Goal: Task Accomplishment & Management: Use online tool/utility

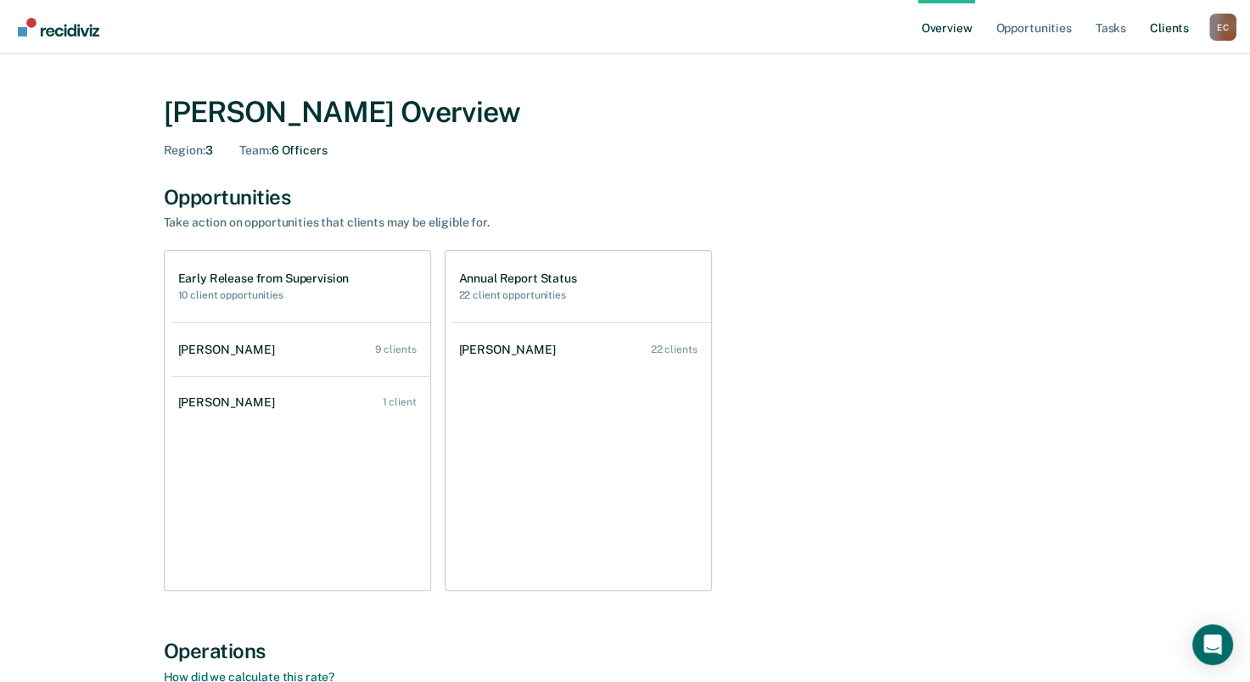
click at [1178, 20] on link "Client s" at bounding box center [1170, 27] width 46 height 54
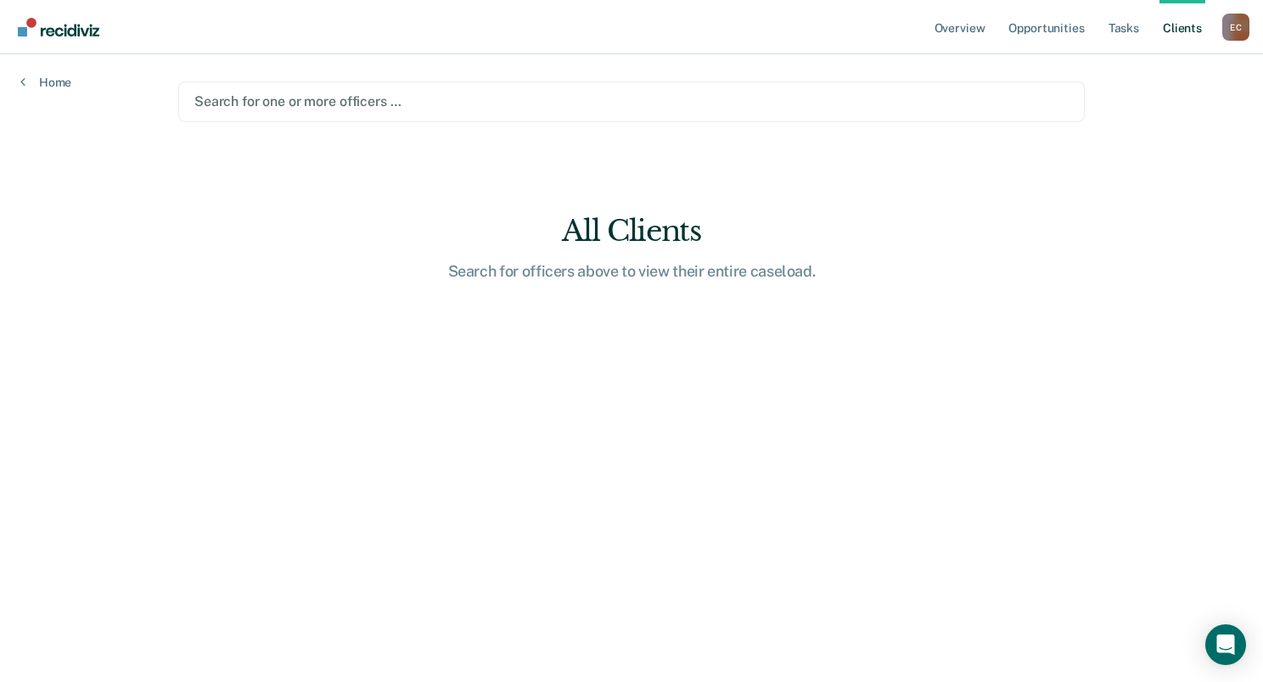
click at [339, 99] on div at bounding box center [631, 102] width 874 height 20
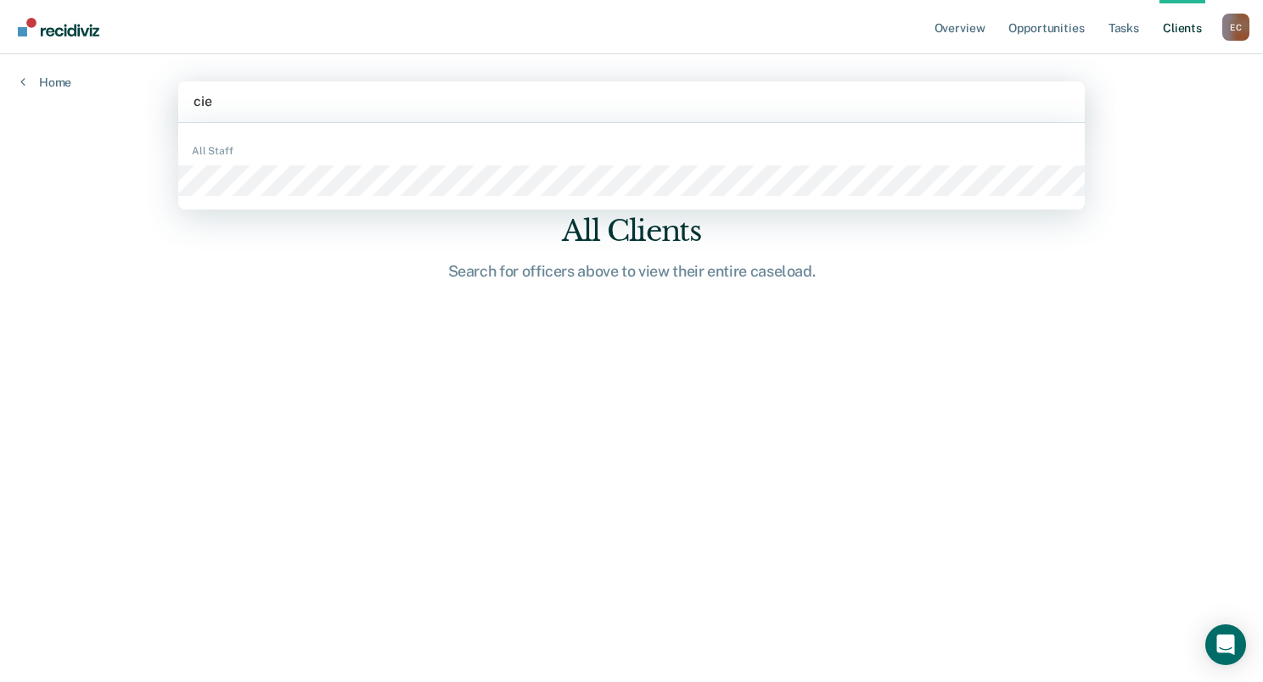
type input "cier"
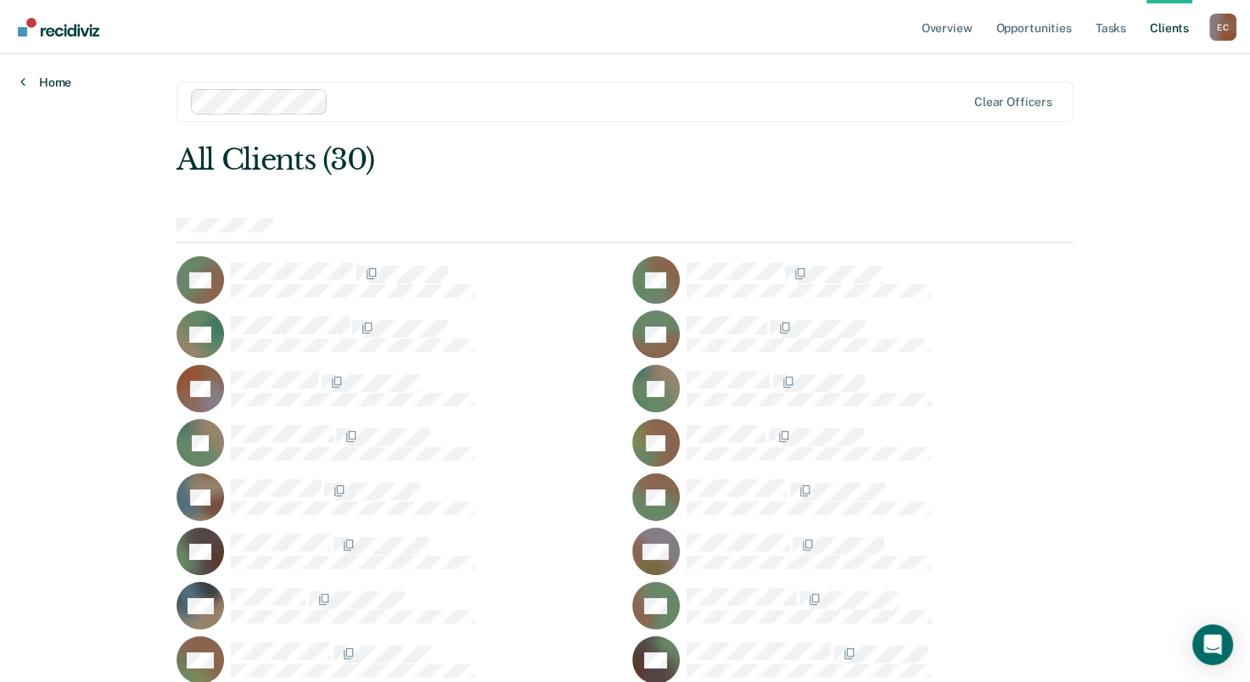
click at [20, 81] on icon at bounding box center [22, 82] width 5 height 14
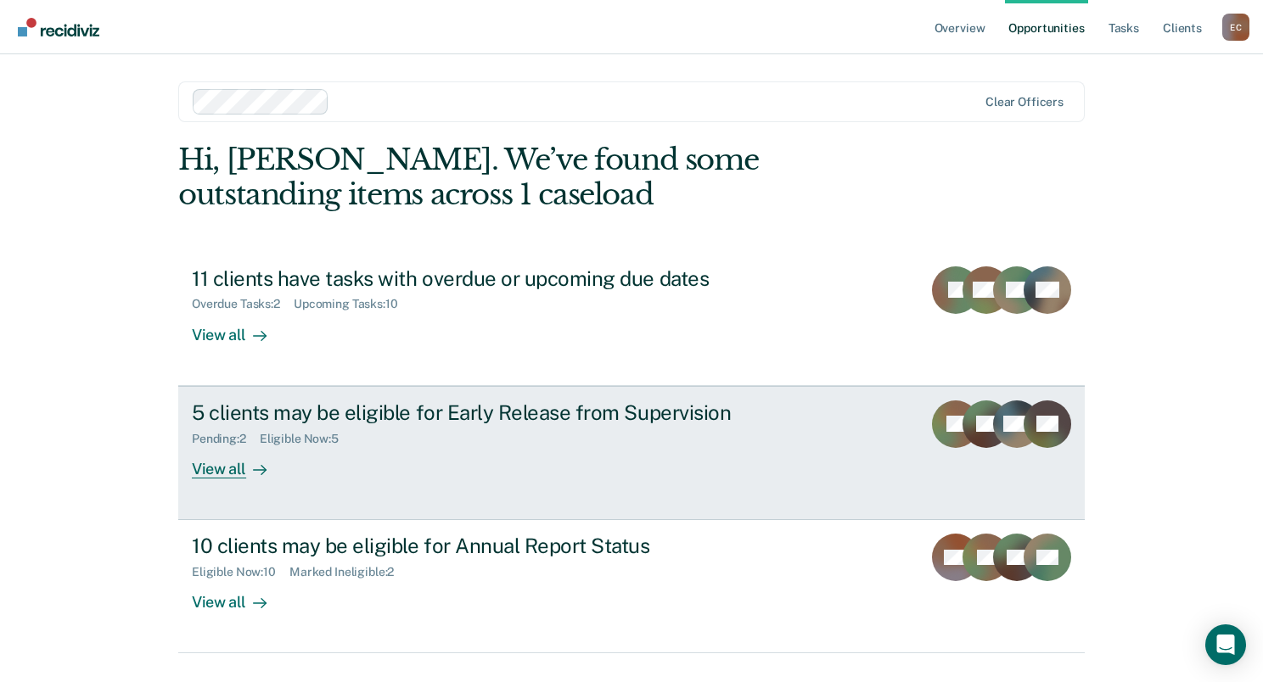
click at [388, 421] on div "5 clients may be eligible for Early Release from Supervision" at bounding box center [490, 413] width 596 height 25
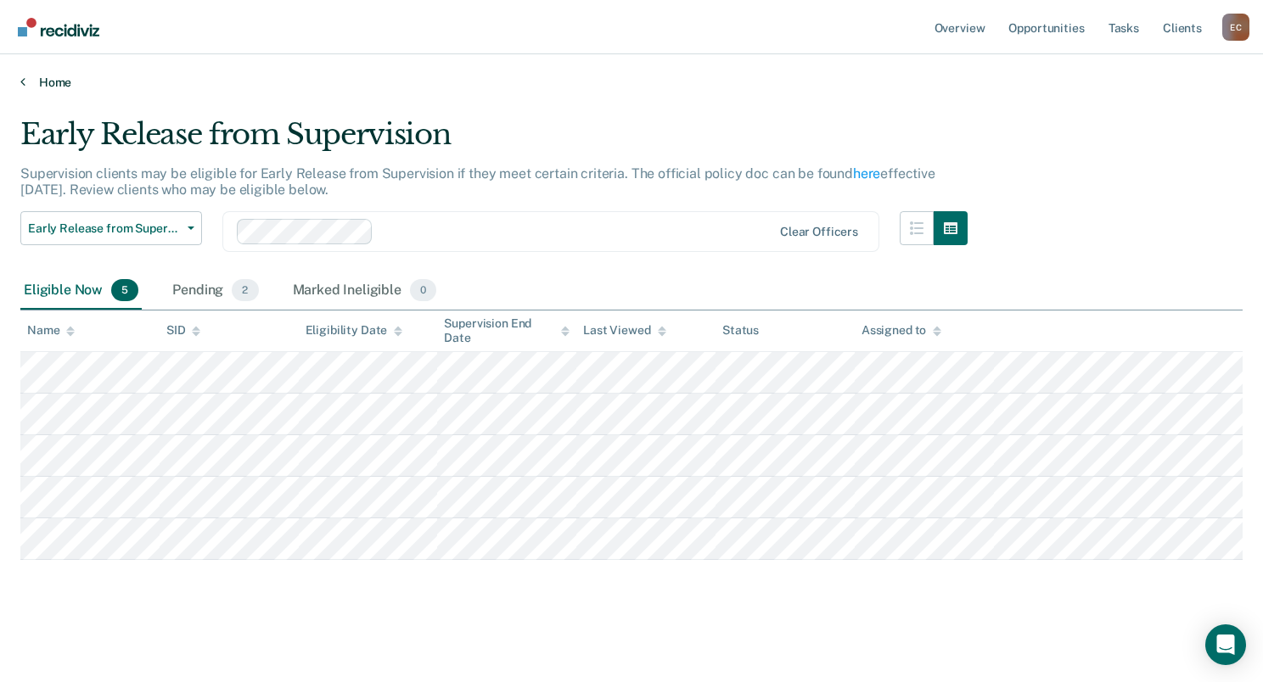
click at [23, 77] on icon at bounding box center [22, 82] width 5 height 14
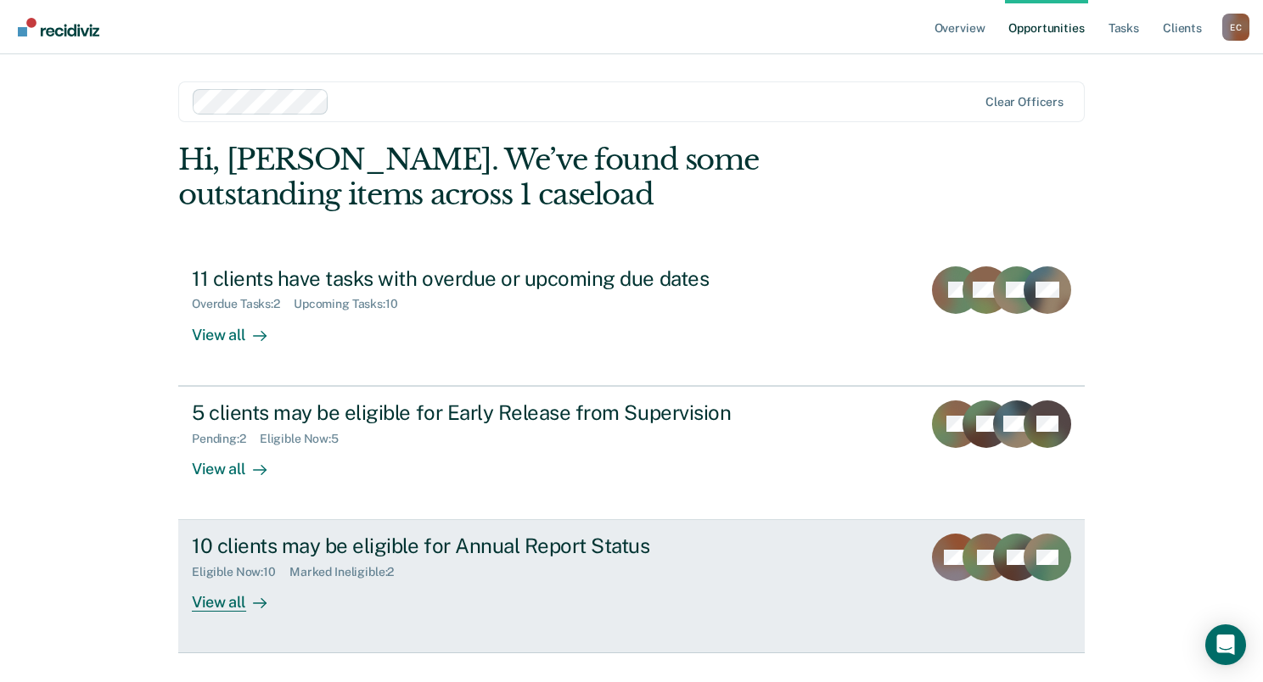
click at [223, 597] on div "View all" at bounding box center [239, 596] width 95 height 33
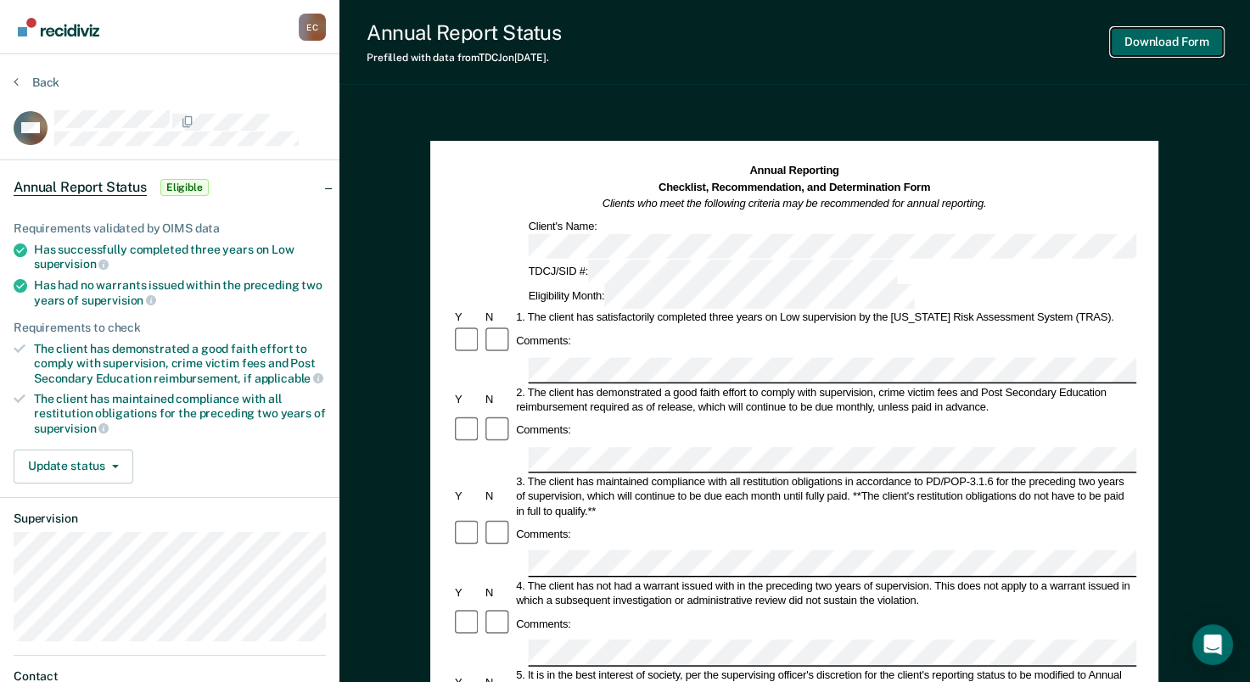
click at [1158, 44] on button "Download Form" at bounding box center [1167, 42] width 112 height 28
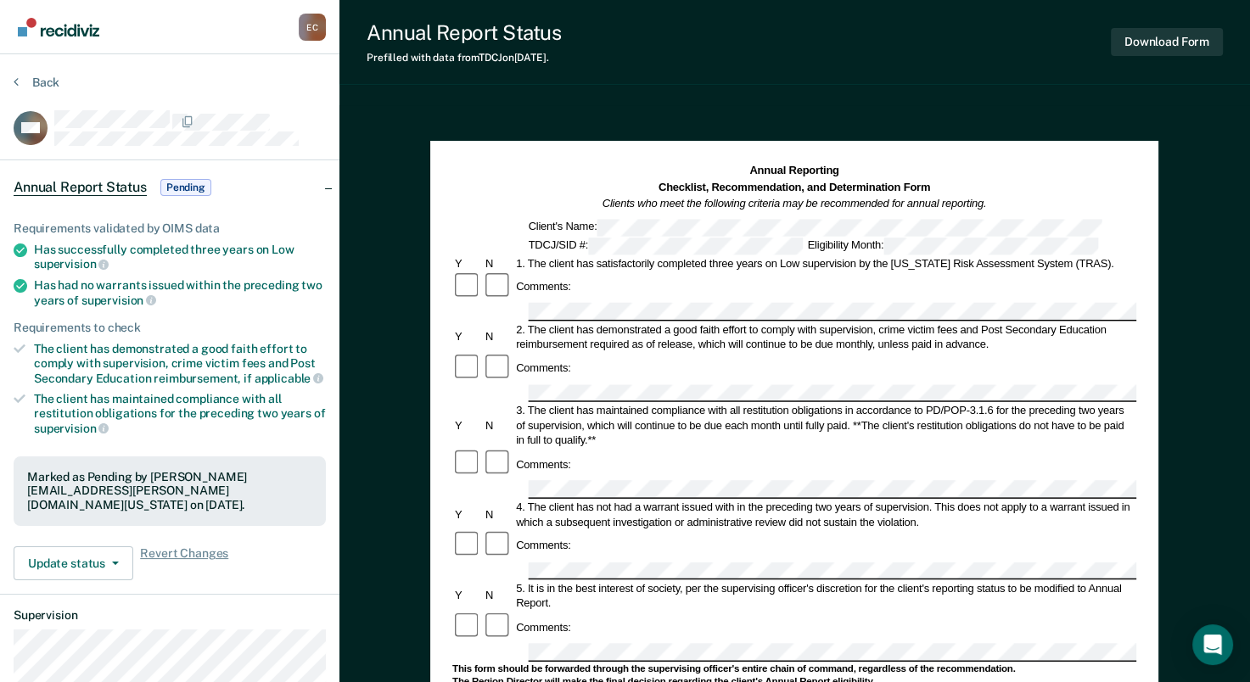
click at [638, 292] on div "Comments:" at bounding box center [794, 287] width 684 height 31
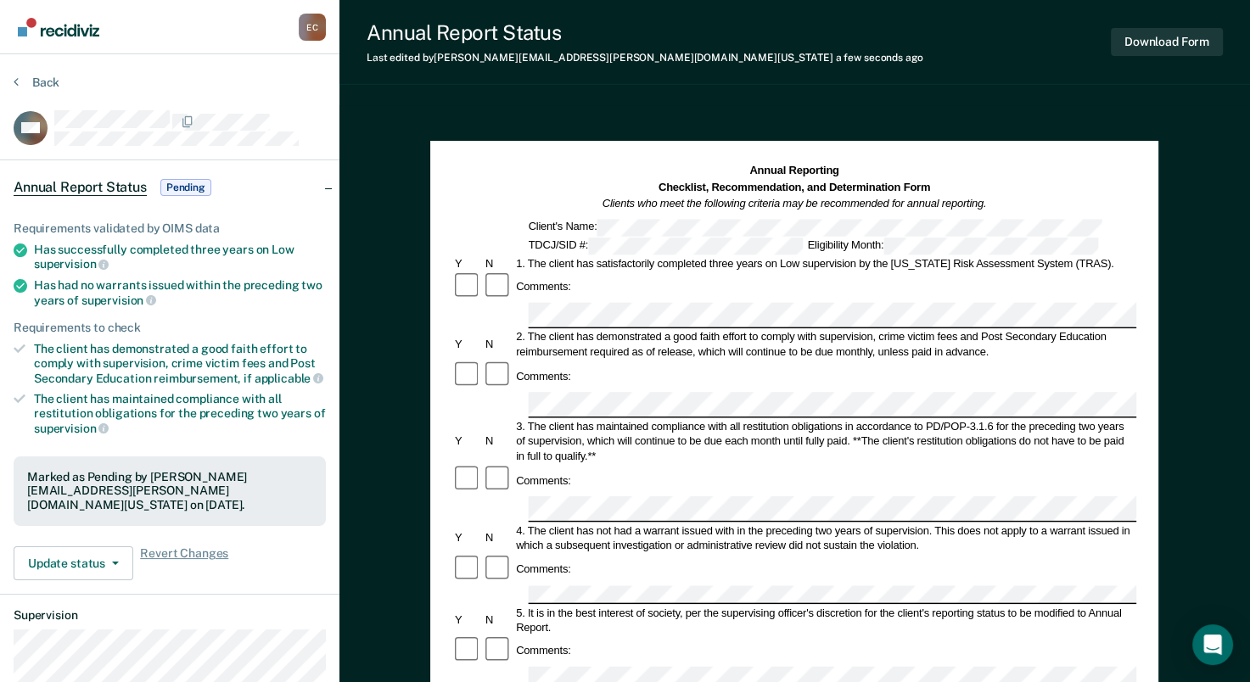
click at [643, 605] on div "5. It is in the best interest of society, per the supervising officer's discret…" at bounding box center [825, 620] width 623 height 30
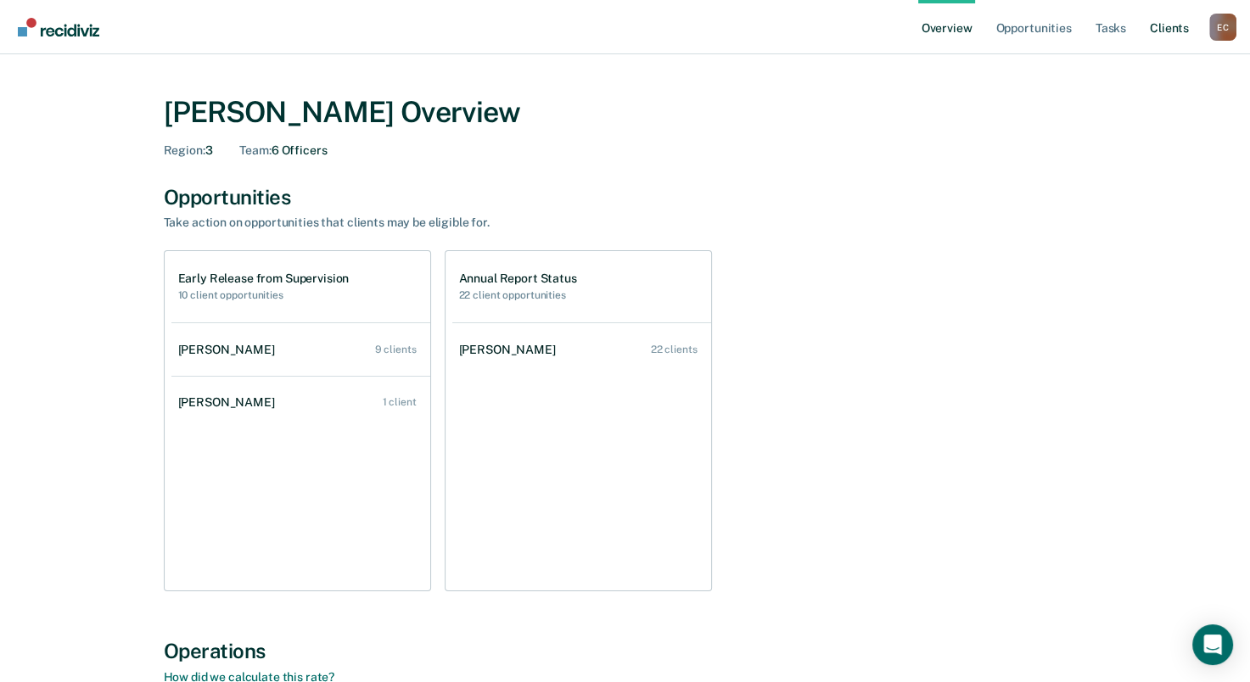
click at [1180, 19] on link "Client s" at bounding box center [1170, 27] width 46 height 54
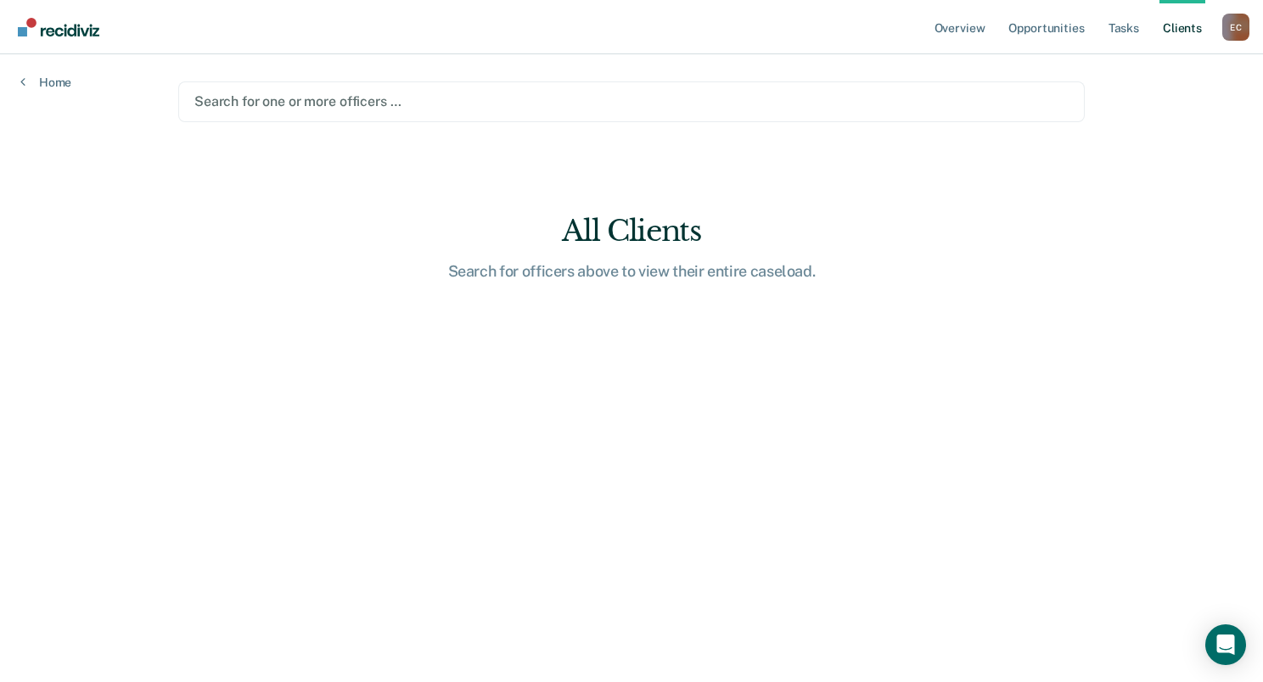
click at [278, 97] on div at bounding box center [631, 102] width 874 height 20
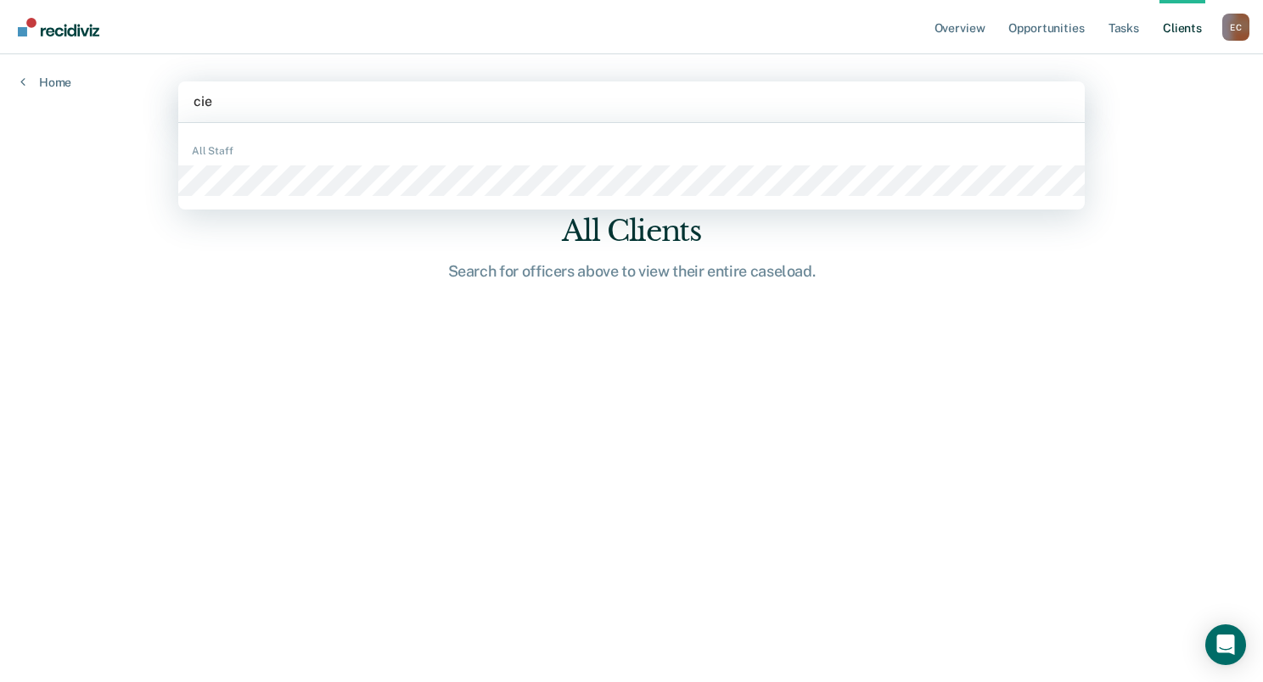
type input "cier"
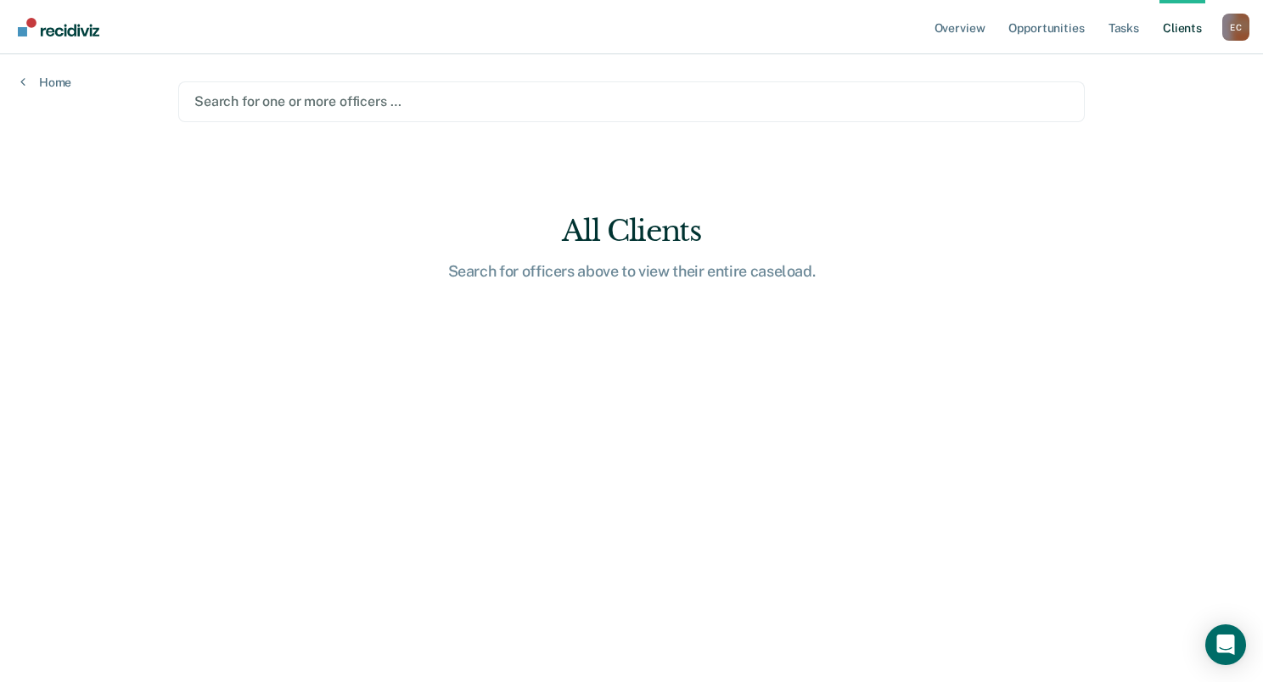
click at [326, 102] on div at bounding box center [631, 102] width 874 height 20
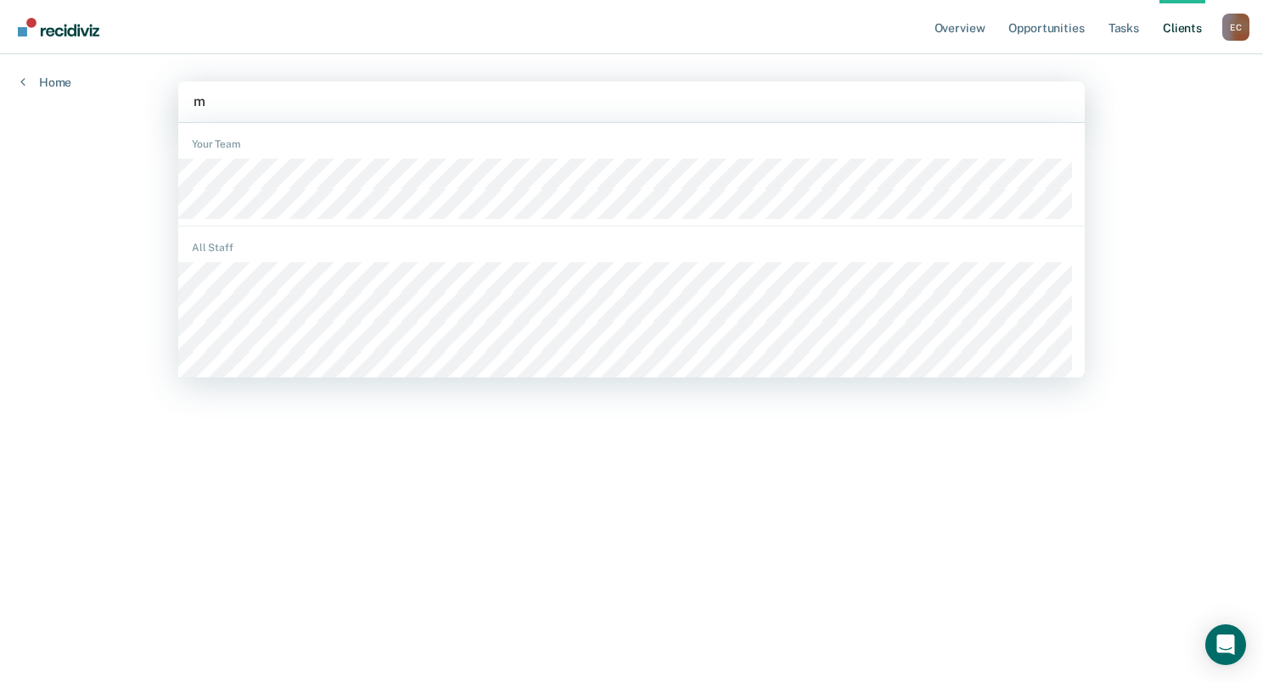
type input "mc"
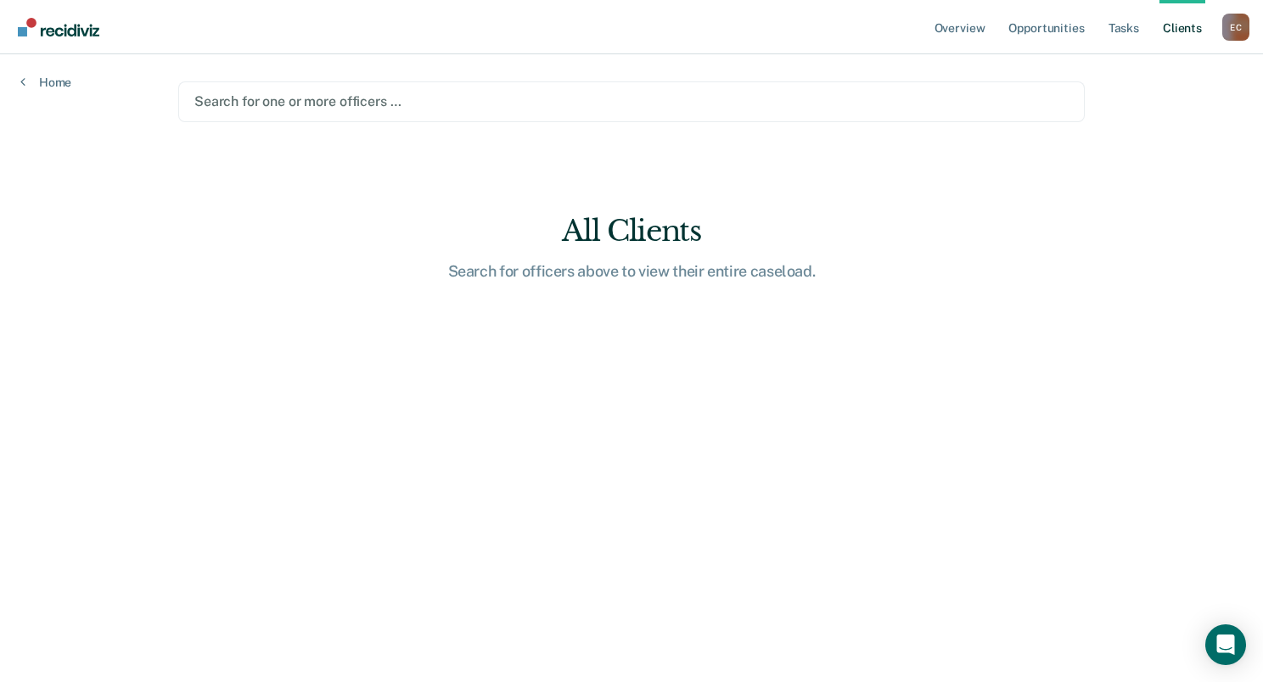
click at [309, 102] on div at bounding box center [631, 102] width 874 height 20
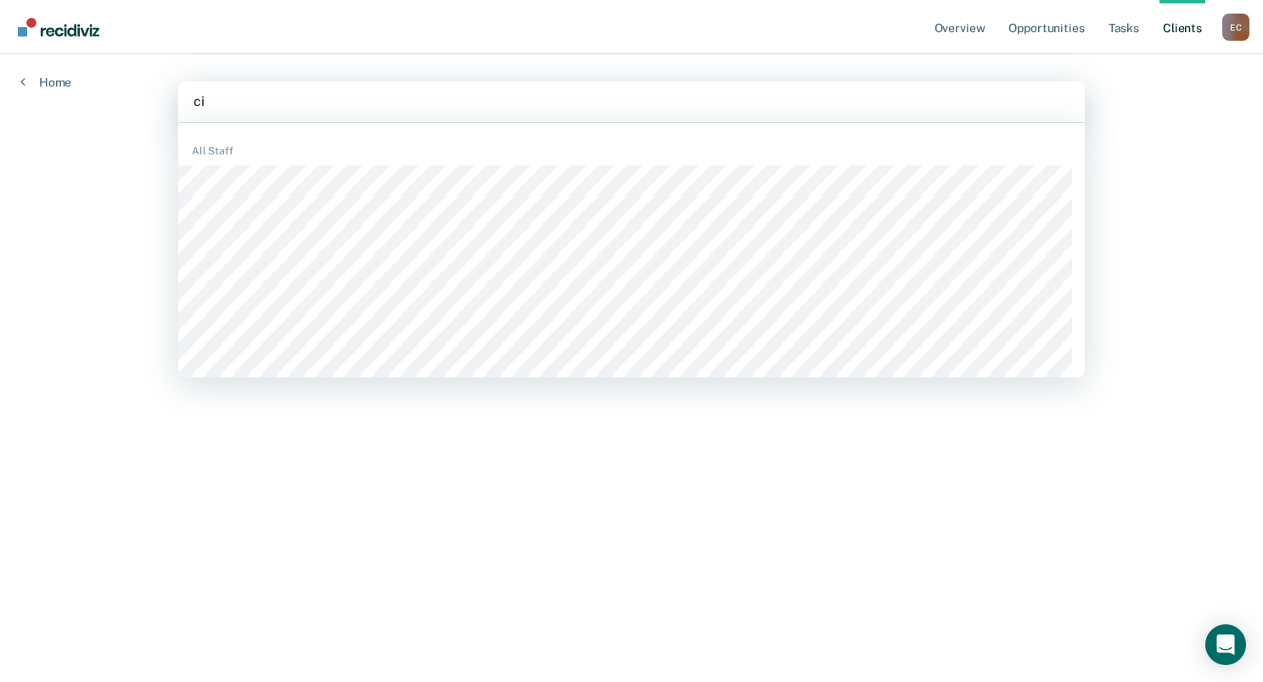
type input "cie"
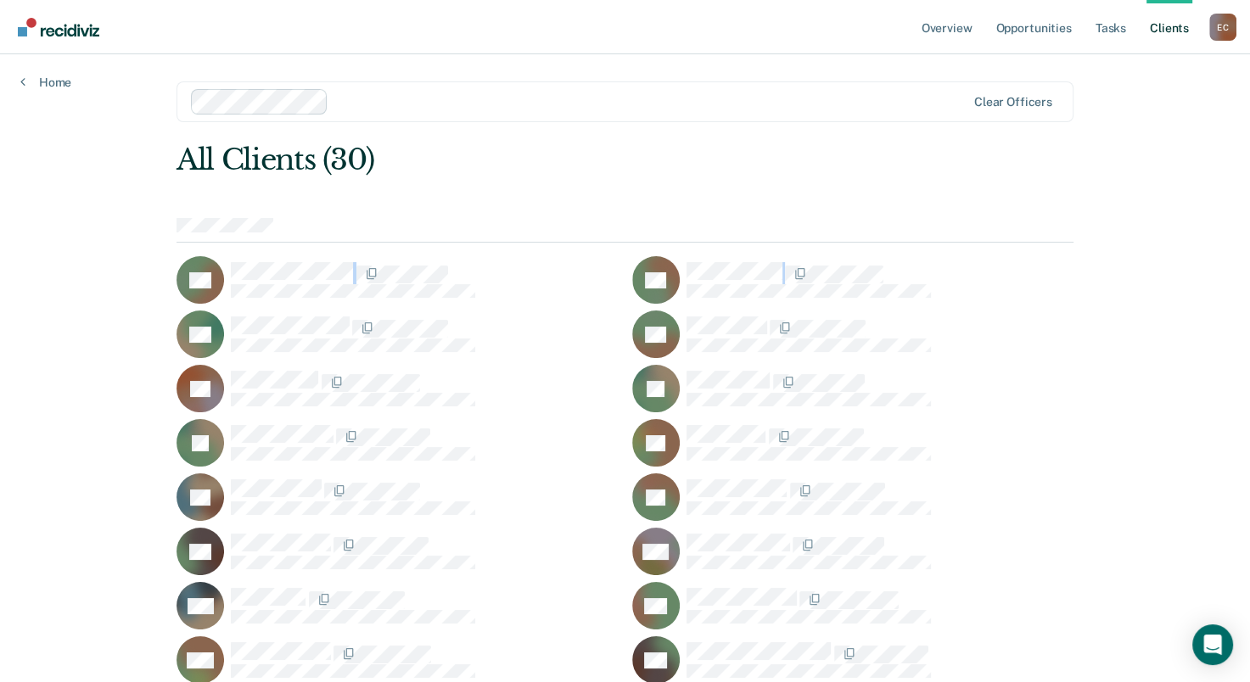
drag, startPoint x: 1246, startPoint y: 155, endPoint x: 1236, endPoint y: 261, distance: 106.6
click at [1236, 261] on div "Overview Opportunities Tasks Client s Ericka Calloway E C Profile How it works …" at bounding box center [625, 341] width 1250 height 682
click at [44, 77] on link "Home" at bounding box center [45, 82] width 51 height 15
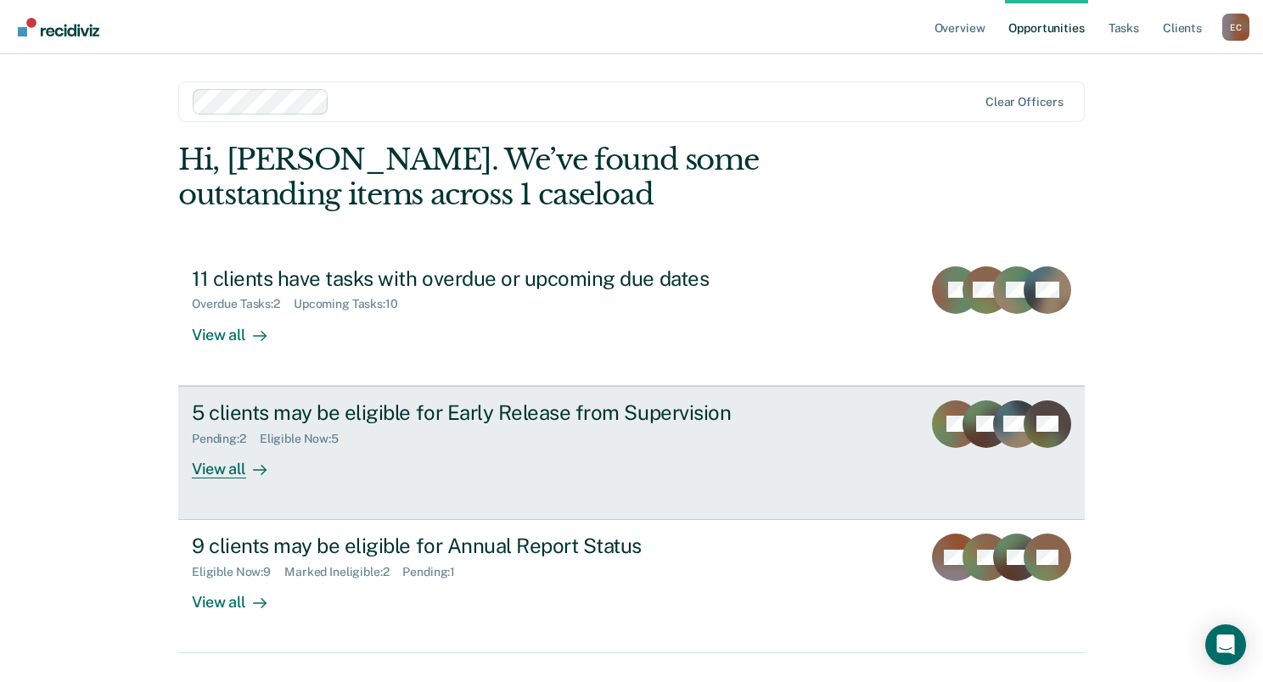
click at [227, 473] on div "View all" at bounding box center [239, 462] width 95 height 33
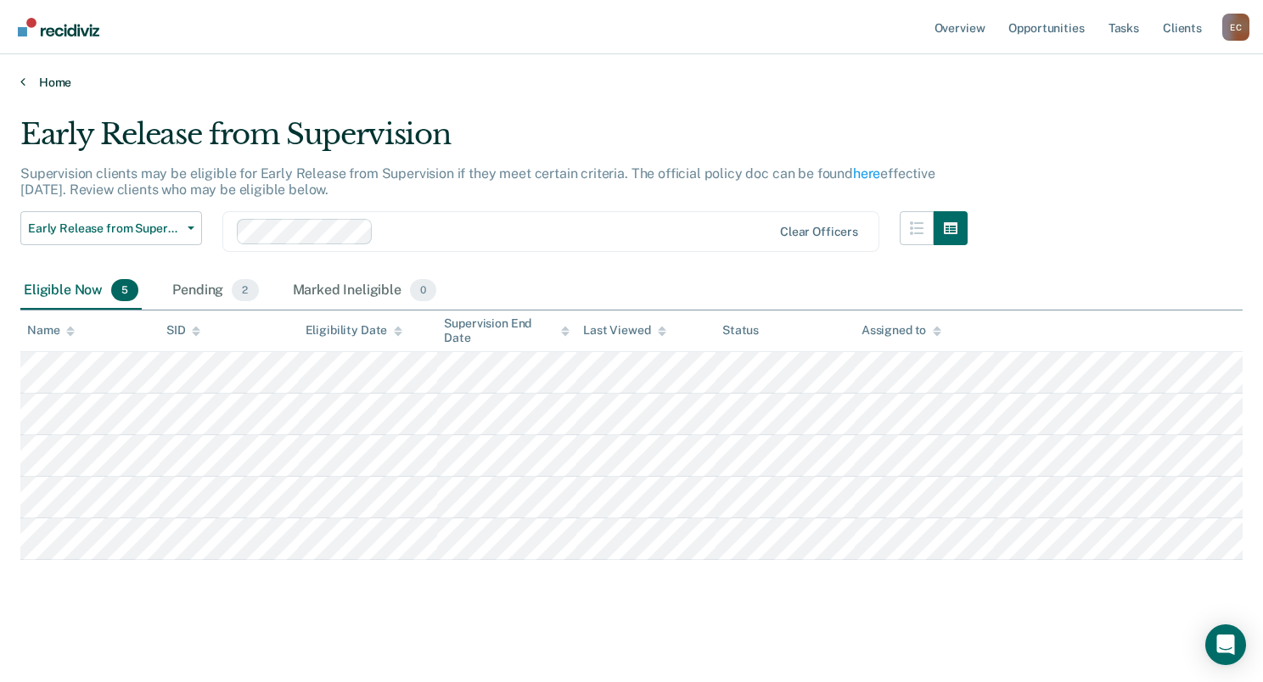
click at [36, 78] on link "Home" at bounding box center [631, 82] width 1222 height 15
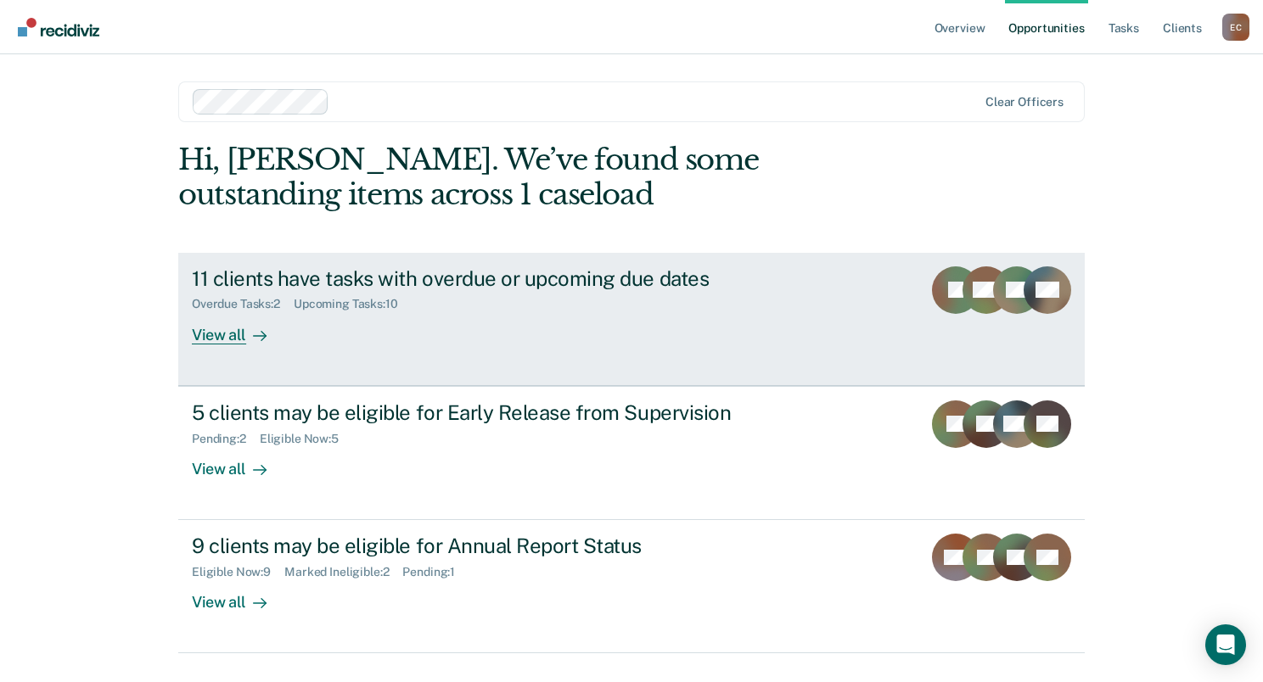
click at [238, 333] on div "View all" at bounding box center [239, 327] width 95 height 33
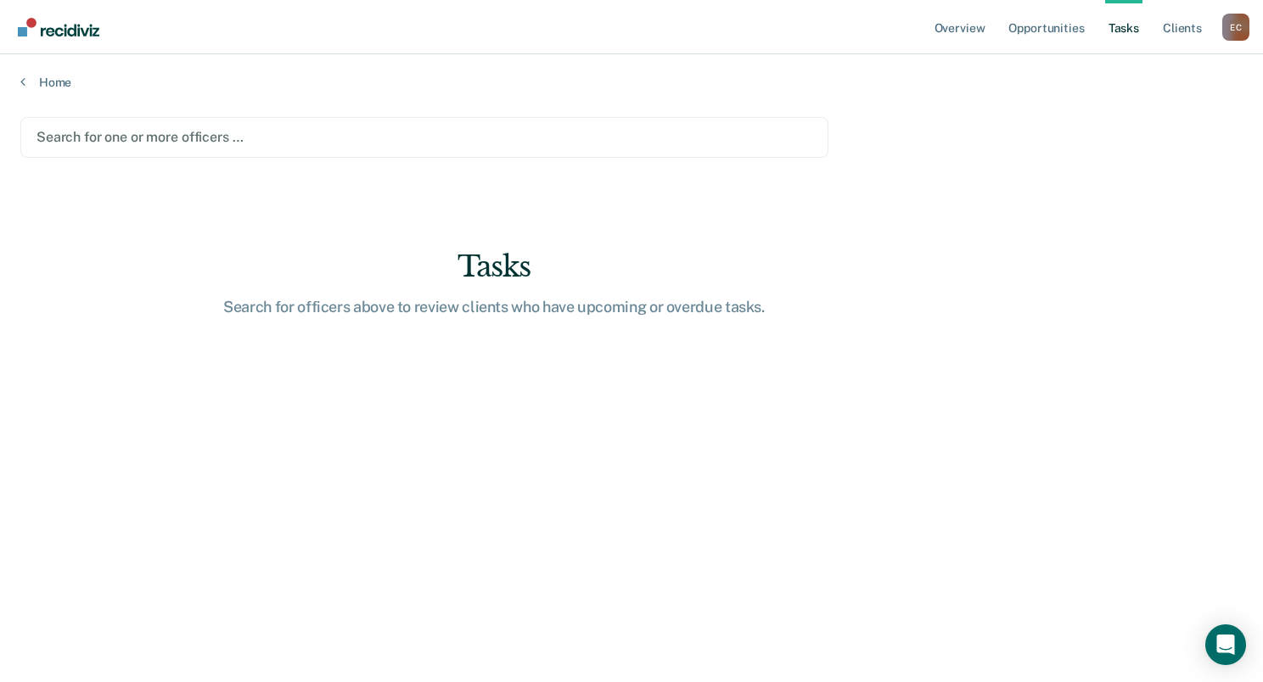
click at [137, 133] on div at bounding box center [424, 137] width 776 height 20
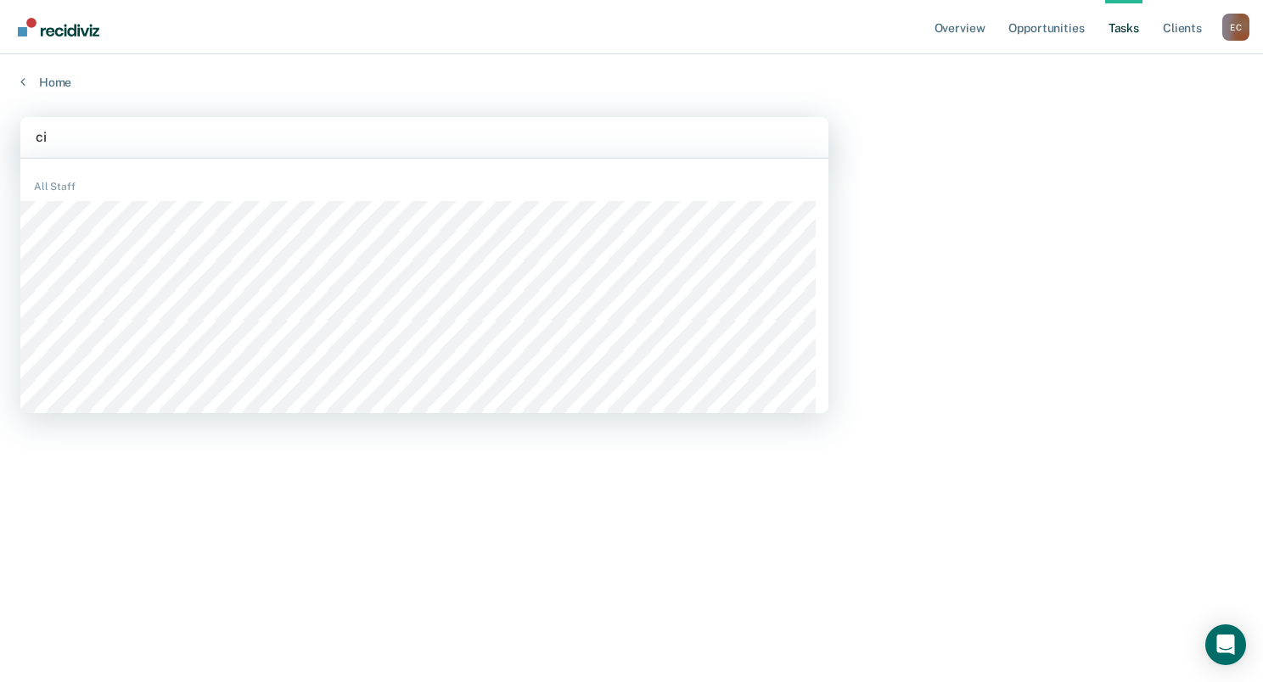
type input "cie"
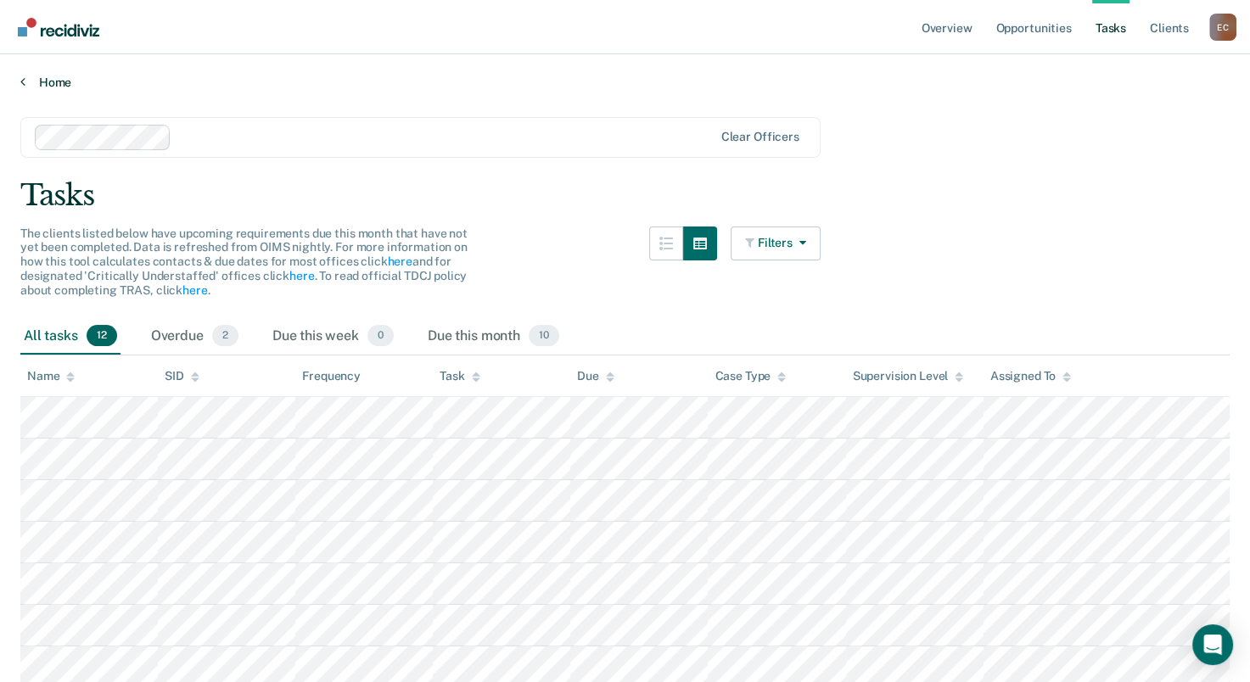
click at [27, 81] on link "Home" at bounding box center [624, 82] width 1209 height 15
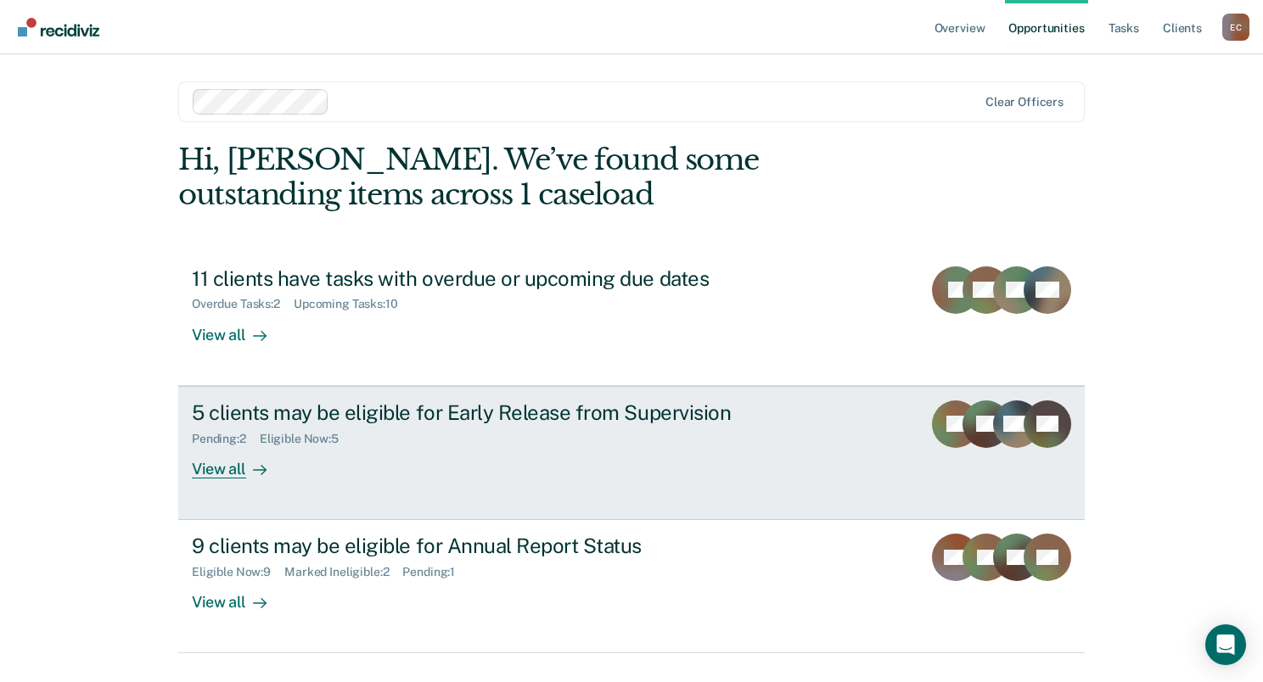
click at [243, 471] on div "View all" at bounding box center [239, 462] width 95 height 33
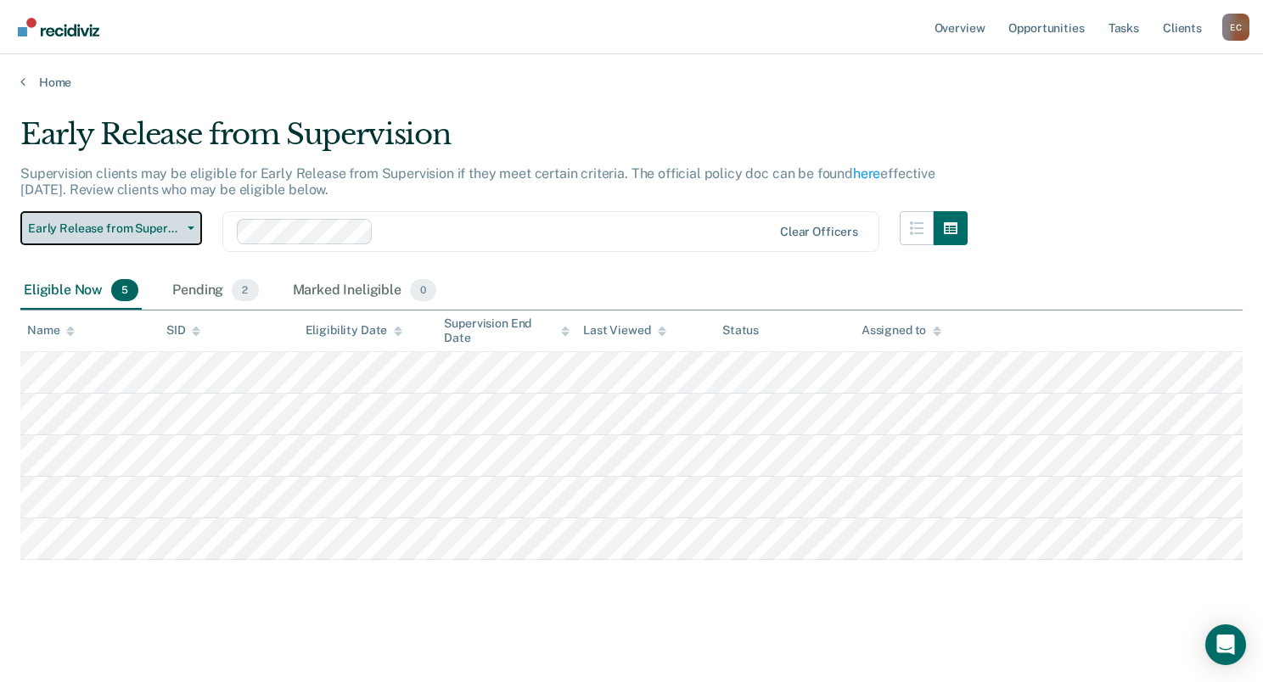
click at [194, 217] on button "Early Release from Supervision" at bounding box center [111, 228] width 182 height 34
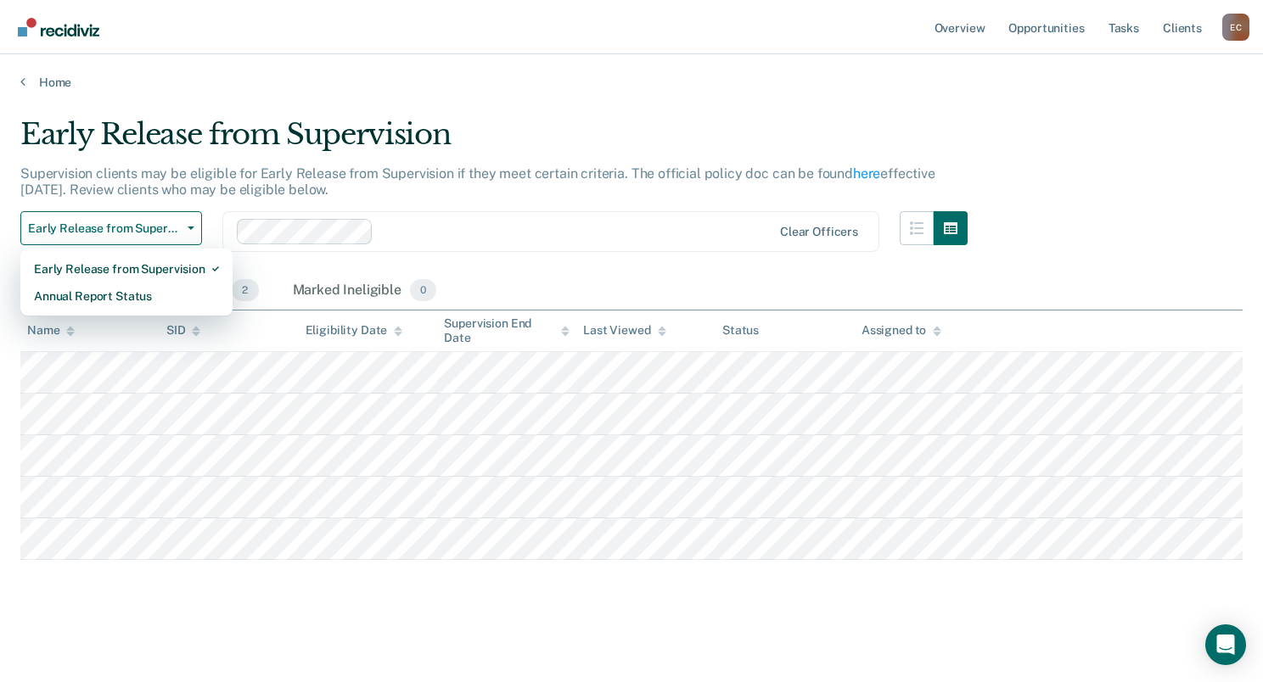
click at [623, 123] on div "Early Release from Supervision" at bounding box center [493, 141] width 947 height 48
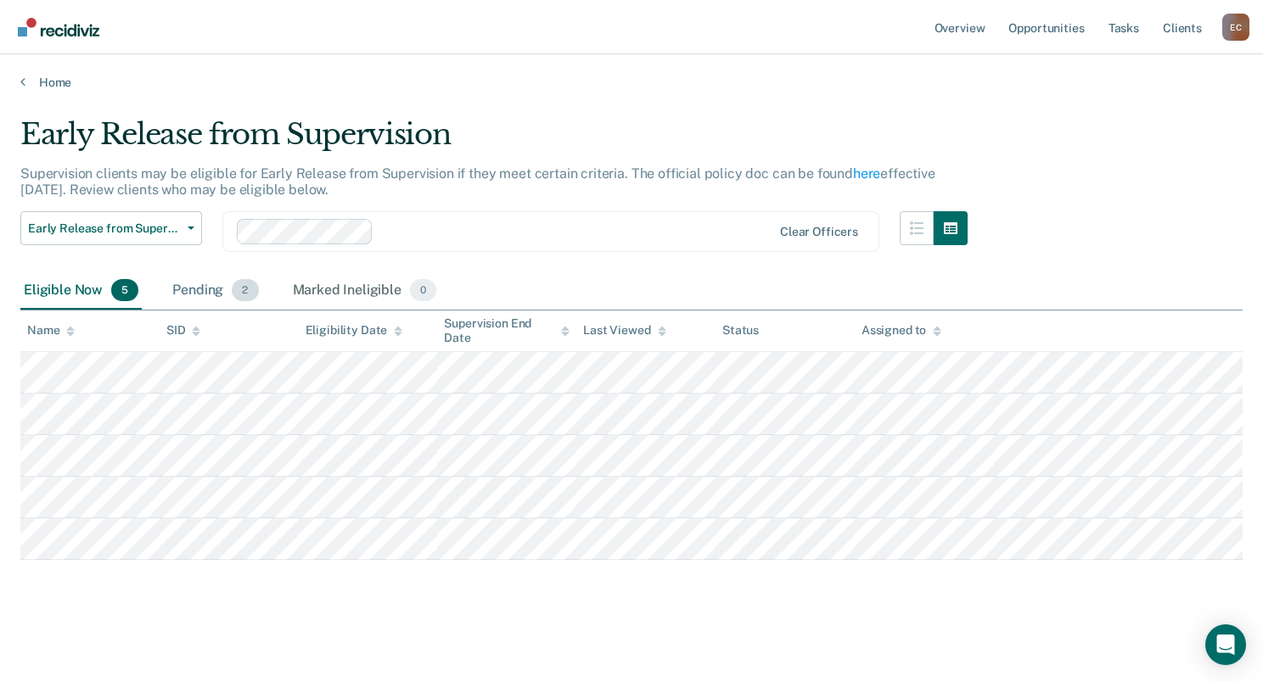
click at [210, 291] on div "Pending 2" at bounding box center [215, 290] width 93 height 37
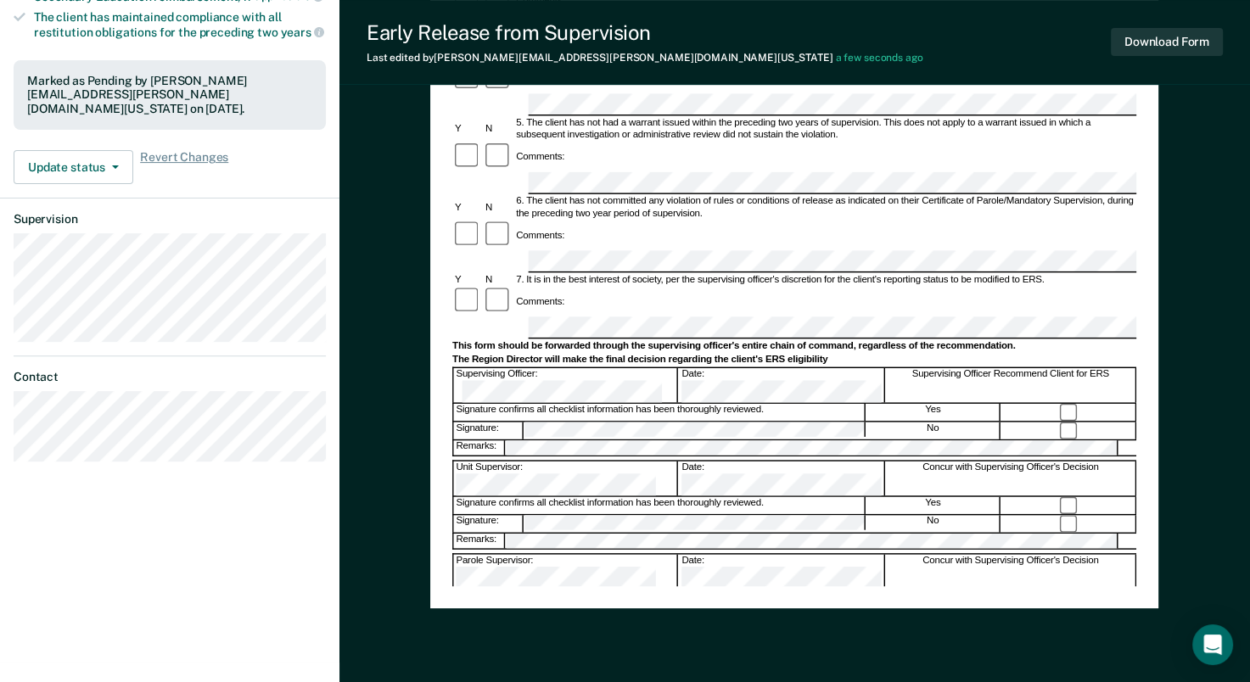
scroll to position [540, 0]
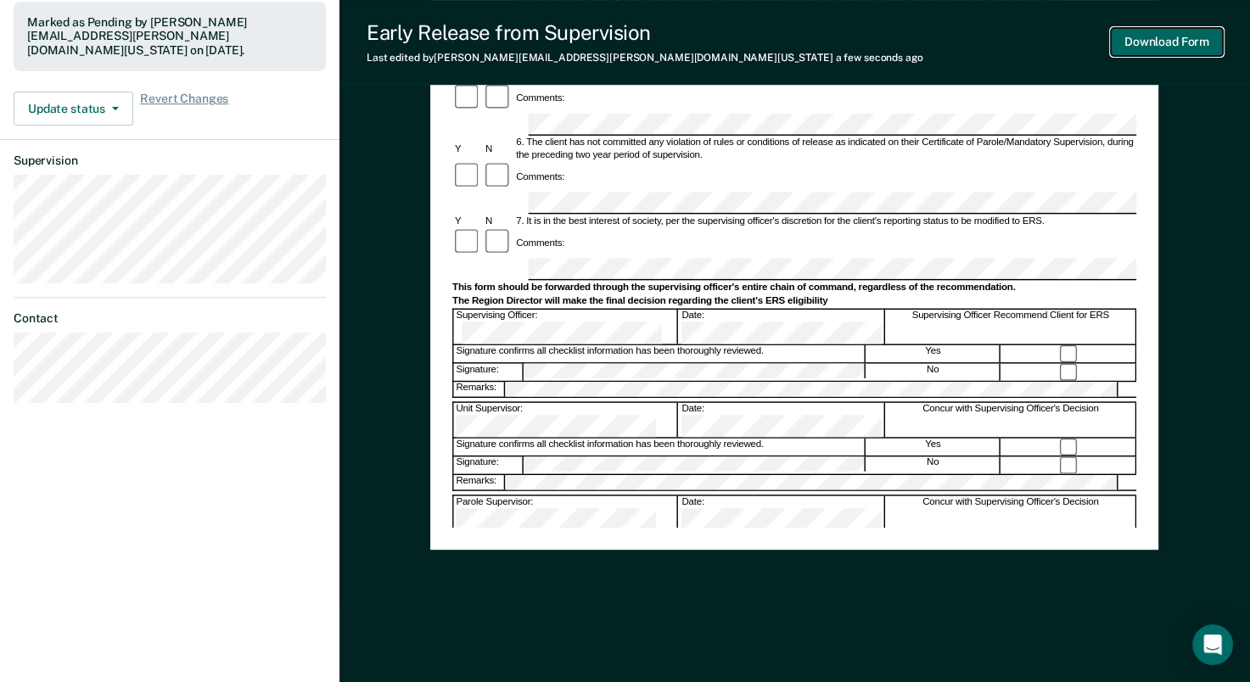
click at [1164, 41] on button "Download Form" at bounding box center [1167, 42] width 112 height 28
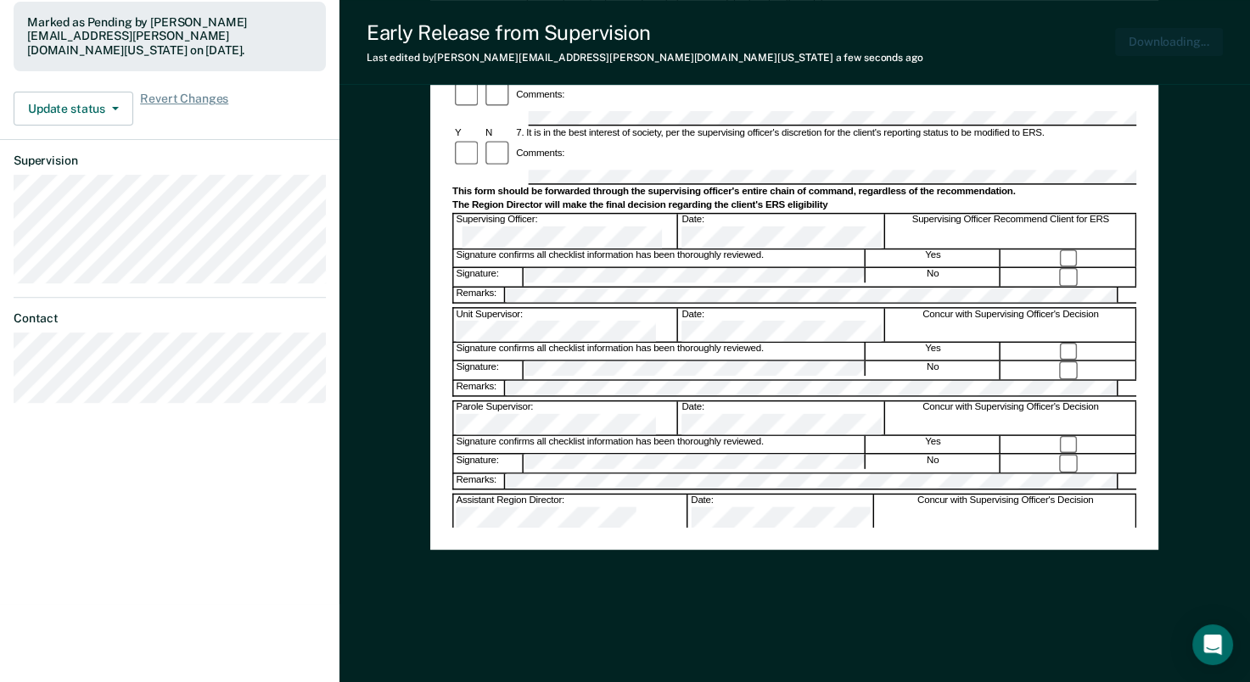
scroll to position [0, 0]
click at [1170, 44] on button "Download Form" at bounding box center [1167, 42] width 112 height 28
